Goal: Transaction & Acquisition: Purchase product/service

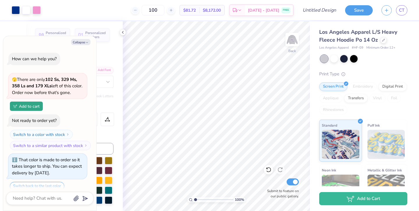
scroll to position [258, 0]
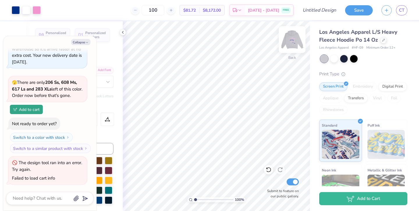
click at [292, 38] on img at bounding box center [292, 39] width 23 height 23
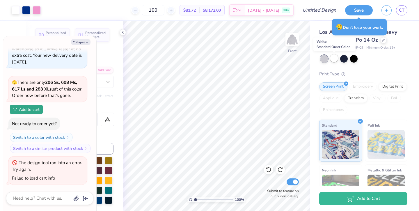
click at [334, 59] on div at bounding box center [335, 58] width 8 height 8
click at [347, 58] on div at bounding box center [345, 58] width 8 height 8
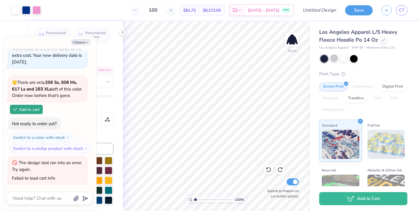
click at [358, 60] on div at bounding box center [364, 59] width 87 height 8
click at [357, 60] on div at bounding box center [354, 58] width 8 height 8
click at [335, 57] on div at bounding box center [335, 58] width 8 height 8
click at [385, 40] on div at bounding box center [384, 39] width 6 height 6
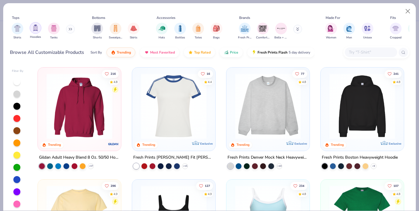
click at [38, 32] on div "filter for Hoodies" at bounding box center [36, 28] width 12 height 12
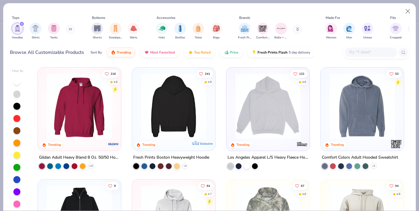
click at [138, 102] on img at bounding box center [102, 106] width 72 height 66
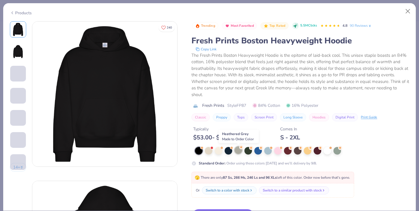
click at [237, 151] on div at bounding box center [239, 151] width 8 height 8
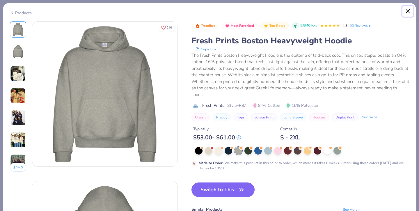
click at [409, 14] on button "Close" at bounding box center [408, 11] width 11 height 11
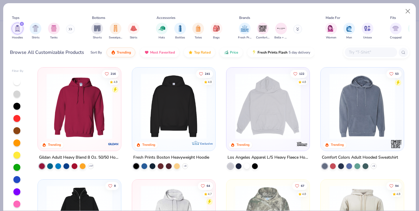
click at [261, 117] on img at bounding box center [268, 106] width 72 height 66
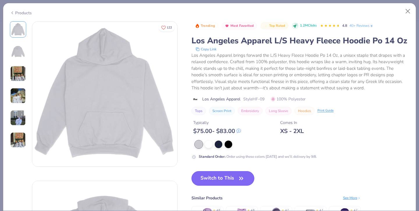
click at [228, 176] on button "Switch to This" at bounding box center [223, 178] width 63 height 15
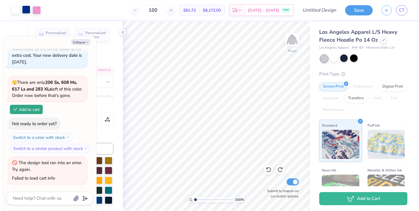
click at [24, 11] on div at bounding box center [26, 10] width 8 height 8
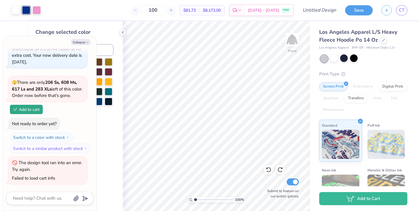
click at [27, 10] on div at bounding box center [26, 10] width 8 height 8
click at [80, 40] on button "Collapse" at bounding box center [81, 42] width 20 height 6
type textarea "x"
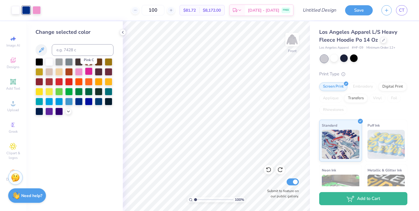
click at [90, 73] on div at bounding box center [89, 72] width 8 height 8
click at [37, 10] on div at bounding box center [37, 10] width 8 height 8
click at [80, 100] on div at bounding box center [79, 101] width 8 height 8
click at [270, 169] on icon at bounding box center [269, 170] width 6 height 6
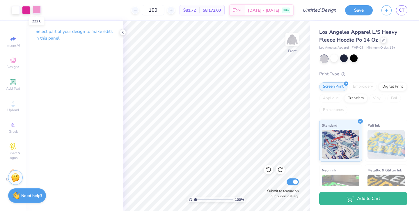
click at [37, 11] on div at bounding box center [37, 10] width 8 height 8
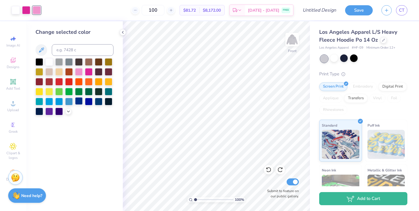
click at [81, 102] on div at bounding box center [79, 101] width 8 height 8
click at [30, 9] on div at bounding box center [26, 10] width 8 height 8
click at [68, 110] on icon at bounding box center [68, 111] width 5 height 5
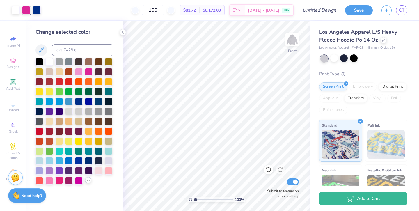
click at [56, 179] on div at bounding box center [59, 181] width 8 height 8
click at [49, 179] on div at bounding box center [49, 181] width 8 height 8
click at [58, 180] on div at bounding box center [59, 181] width 8 height 8
click at [90, 70] on div at bounding box center [89, 72] width 8 height 8
click at [80, 101] on div at bounding box center [79, 101] width 8 height 8
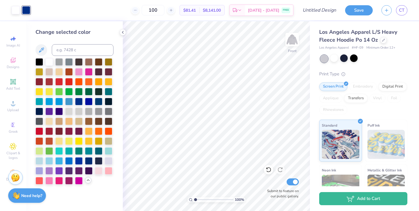
click at [38, 11] on div "100 $81.41 Per Item $8,141.00 Total Est. Delivery [DATE] - [DATE] FREE" at bounding box center [164, 10] width 259 height 20
click at [268, 173] on div at bounding box center [268, 169] width 9 height 9
click at [29, 7] on div at bounding box center [26, 10] width 8 height 8
click at [78, 69] on div at bounding box center [79, 72] width 8 height 8
click at [38, 9] on div at bounding box center [37, 10] width 8 height 8
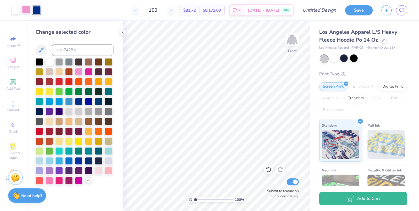
click at [26, 10] on div at bounding box center [26, 10] width 8 height 8
click at [87, 71] on div at bounding box center [89, 72] width 8 height 8
click at [37, 8] on div at bounding box center [37, 10] width 8 height 8
click at [80, 70] on div at bounding box center [79, 72] width 8 height 8
click at [26, 10] on div at bounding box center [26, 10] width 8 height 8
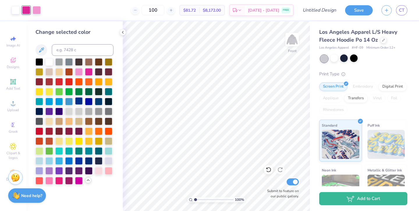
click at [79, 103] on div at bounding box center [79, 101] width 8 height 8
